Goal: Find specific page/section: Find specific page/section

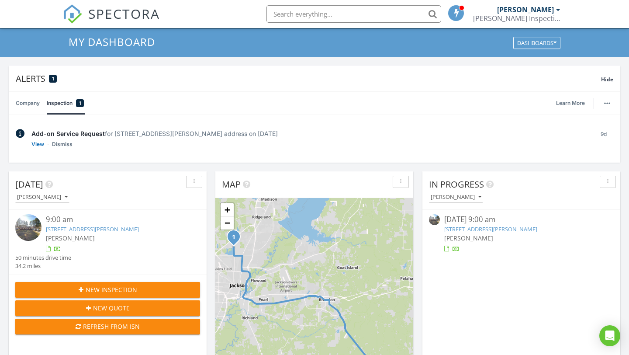
scroll to position [796, 630]
click at [320, 18] on input "text" at bounding box center [354, 13] width 175 height 17
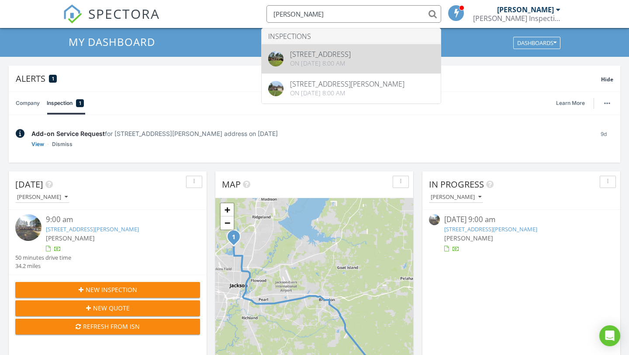
type input "[PERSON_NAME]"
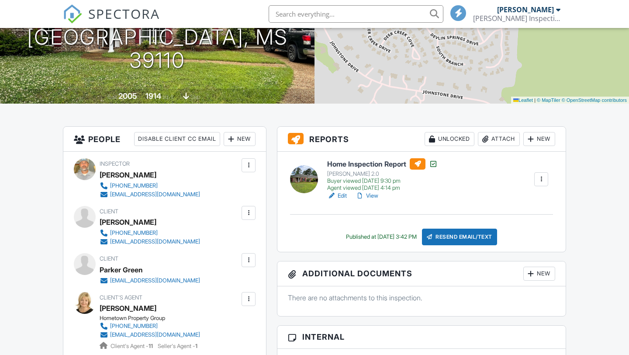
scroll to position [134, 0]
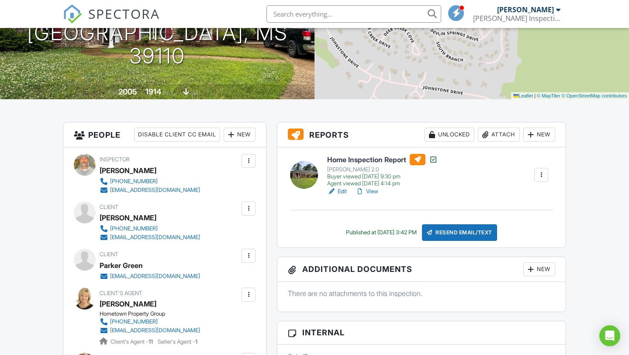
click at [376, 191] on link "View" at bounding box center [367, 191] width 23 height 9
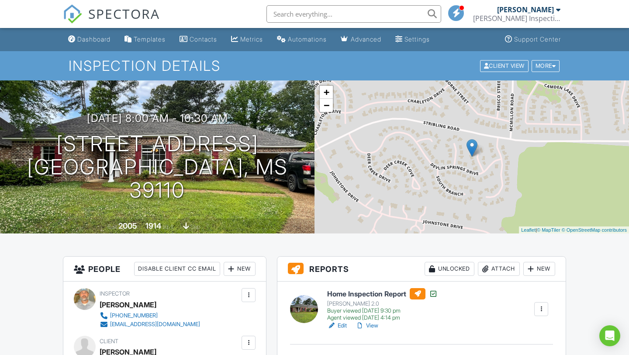
click at [353, 18] on input "text" at bounding box center [354, 13] width 175 height 17
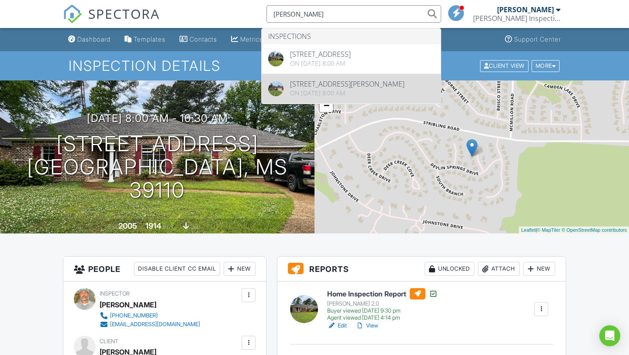
type input "[PERSON_NAME]"
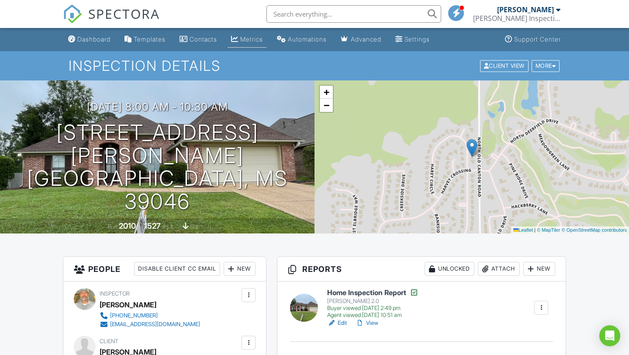
click at [253, 39] on div "Metrics" at bounding box center [251, 38] width 23 height 7
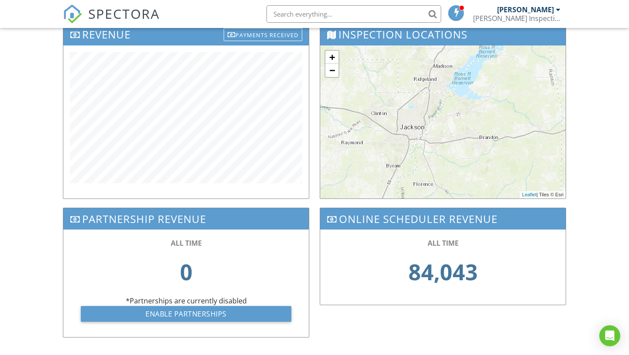
scroll to position [303, 0]
